Goal: Task Accomplishment & Management: Use online tool/utility

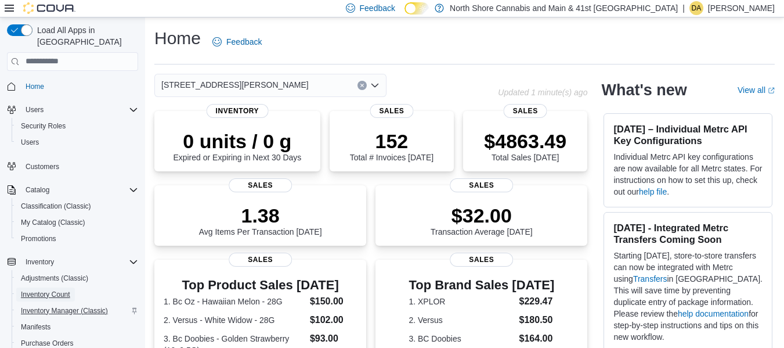
drag, startPoint x: 63, startPoint y: 281, endPoint x: 74, endPoint y: 301, distance: 22.9
drag, startPoint x: 74, startPoint y: 301, endPoint x: 60, endPoint y: 304, distance: 14.9
click at [60, 304] on span "Inventory Manager (Classic)" at bounding box center [64, 311] width 87 height 14
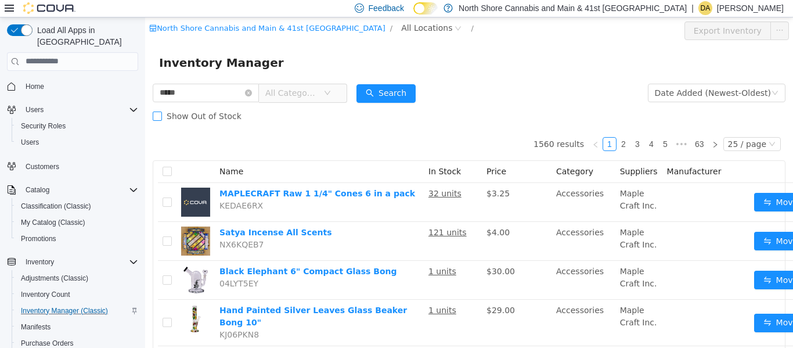
type input "*****"
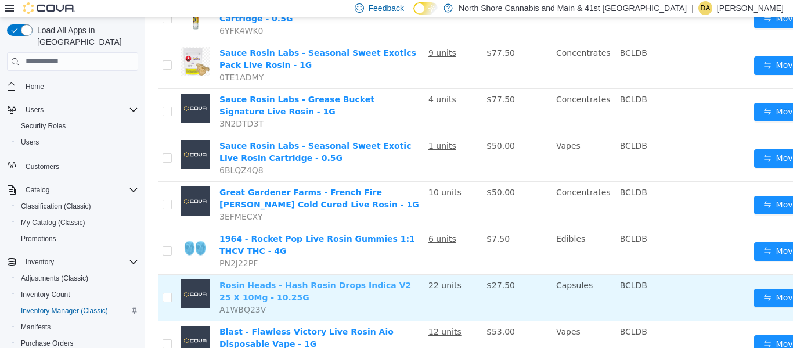
scroll to position [977, 0]
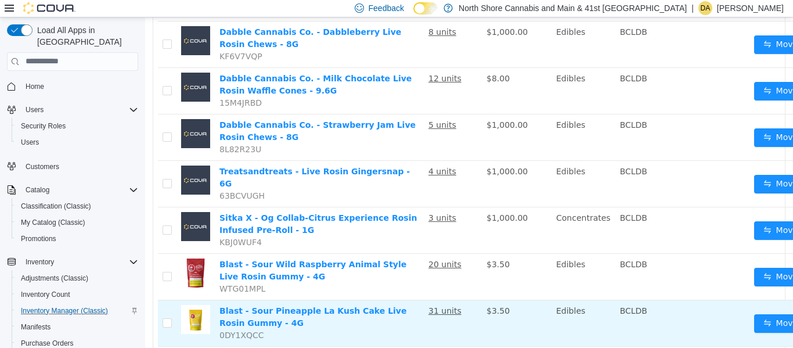
scroll to position [932, 0]
